Goal: Information Seeking & Learning: Learn about a topic

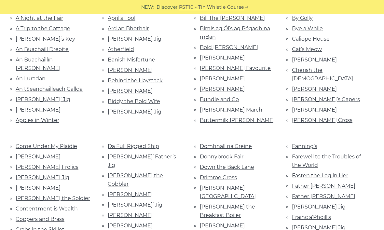
click at [326, 86] on link "[PERSON_NAME]" at bounding box center [314, 89] width 45 height 6
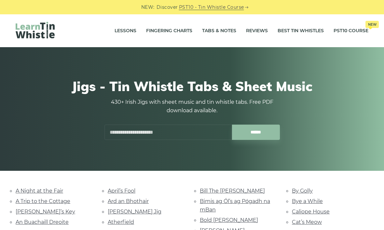
scroll to position [173, 0]
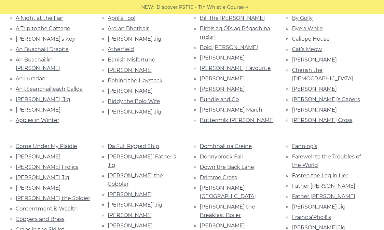
click at [294, 96] on link "Ciaran’s Capers" at bounding box center [326, 99] width 68 height 6
click at [297, 107] on link "Clancy’s" at bounding box center [314, 110] width 45 height 6
click at [330, 117] on link "Coleman’s Cross" at bounding box center [322, 120] width 61 height 6
click at [26, 145] on link "Come Under My Plaidie" at bounding box center [47, 146] width 62 height 6
click at [29, 155] on link "Con Cassidy’s" at bounding box center [38, 157] width 45 height 6
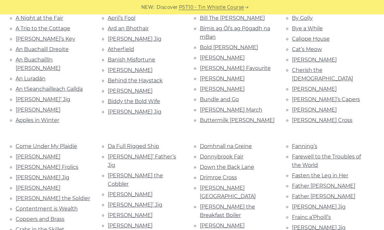
click at [21, 165] on link "Condon’s Frolics" at bounding box center [47, 167] width 63 height 6
click at [26, 175] on link "Conlon’s Jig" at bounding box center [43, 178] width 54 height 6
click at [19, 186] on link "Connie O’Connell’s" at bounding box center [38, 188] width 45 height 6
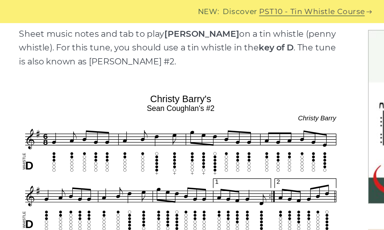
scroll to position [164, 0]
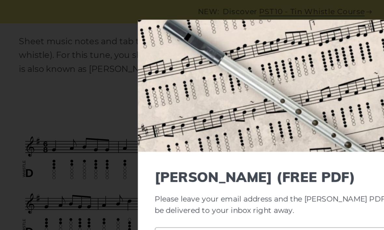
click at [43, 19] on div "× Christy Barry’s (FREE PDF) Please leave your email address and the Christy Ba…" at bounding box center [192, 115] width 384 height 230
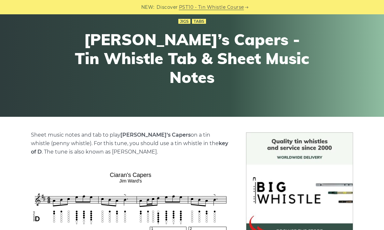
scroll to position [46, 0]
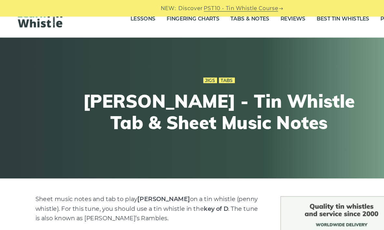
scroll to position [4, 0]
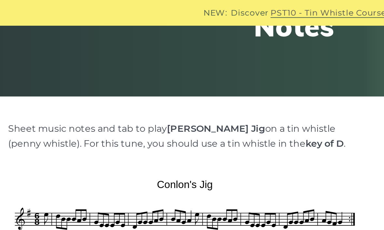
scroll to position [111, 0]
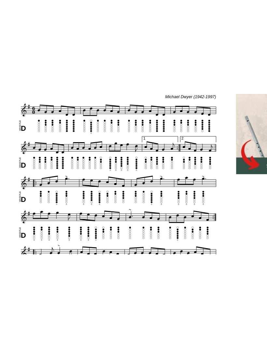
scroll to position [182, 0]
